Goal: Communication & Community: Answer question/provide support

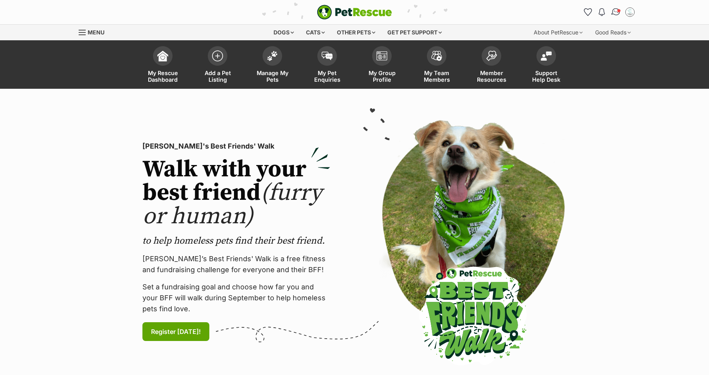
click at [615, 13] on img "Conversations" at bounding box center [616, 12] width 11 height 10
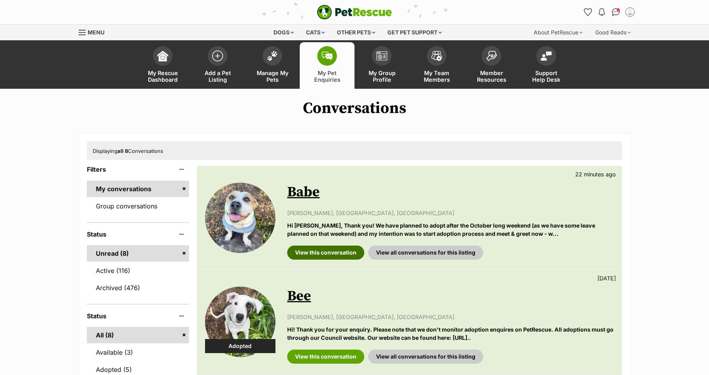
click at [316, 258] on link "View this conversation" at bounding box center [325, 253] width 77 height 14
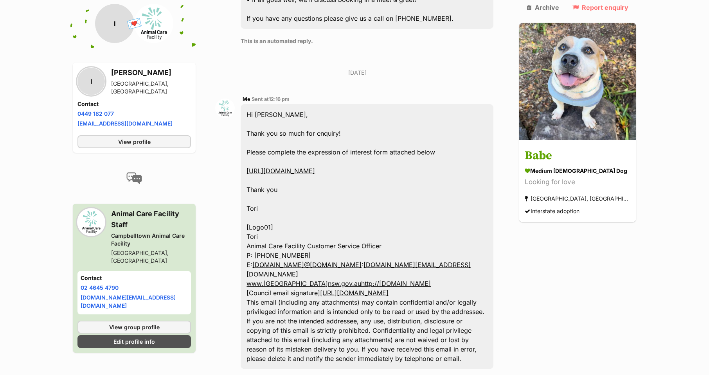
scroll to position [609, 0]
